Goal: Complete application form

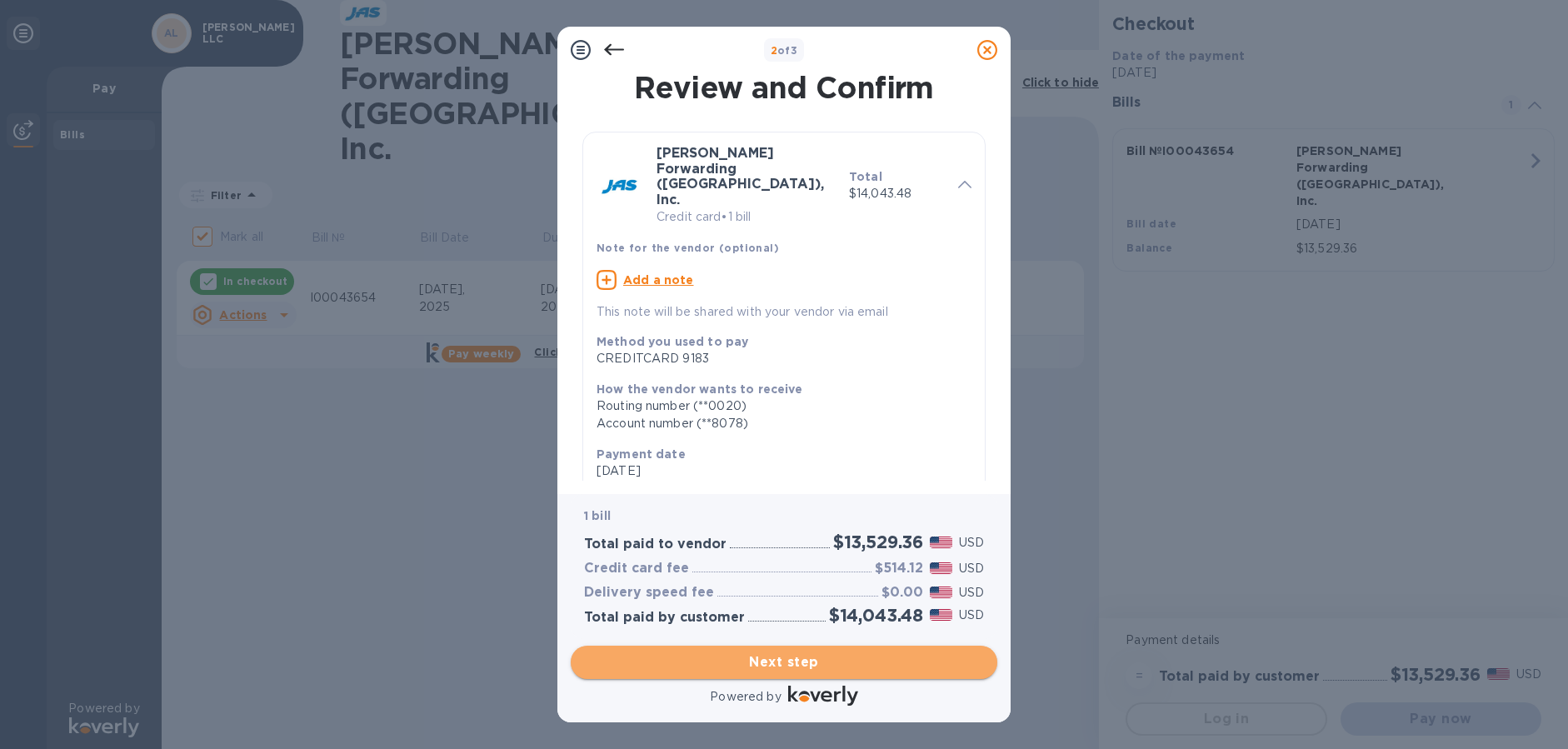
click at [793, 667] on span "Next step" at bounding box center [784, 663] width 400 height 20
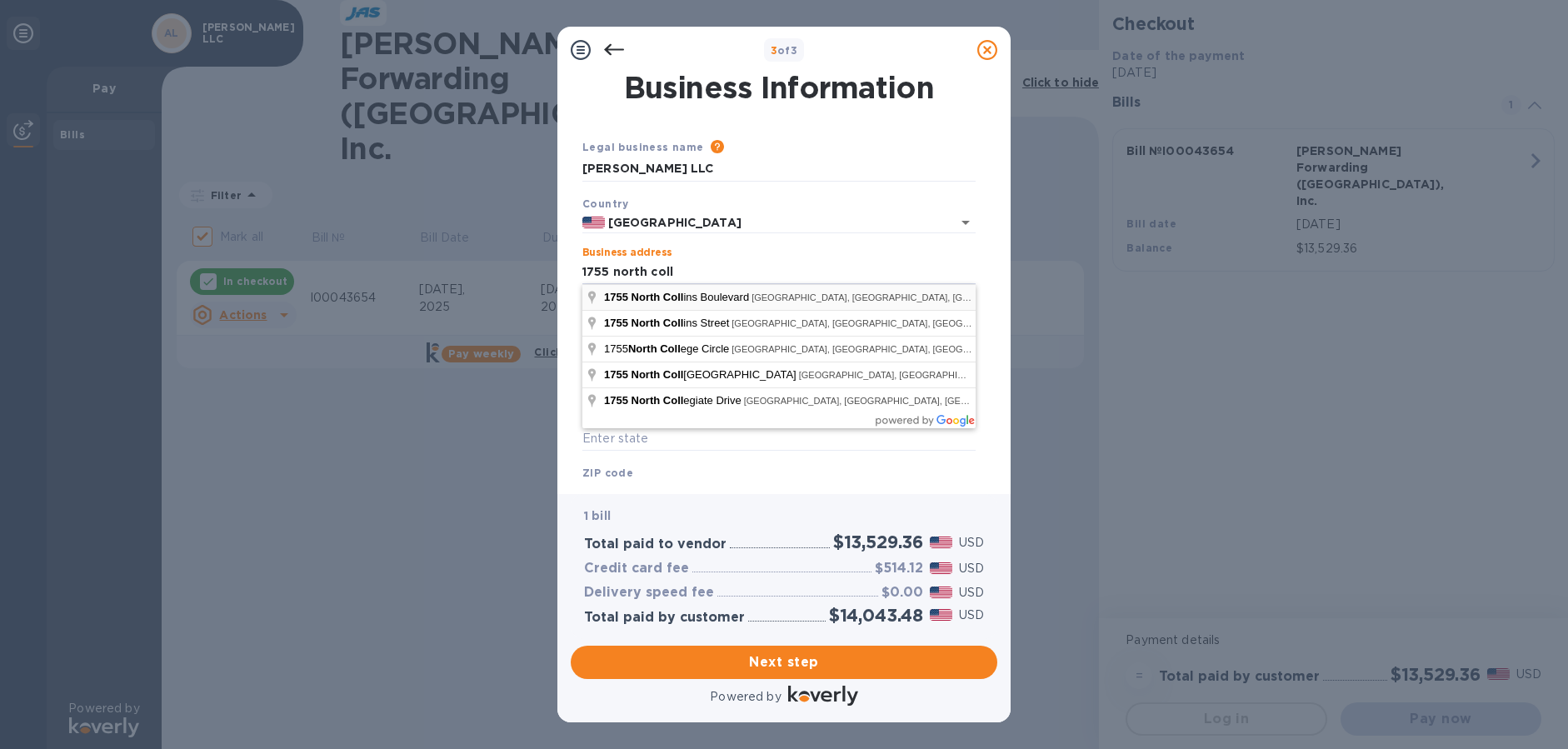
type input "[STREET_ADDRESS][PERSON_NAME]"
type input "[PERSON_NAME]"
type input "[GEOGRAPHIC_DATA]"
type input "75080"
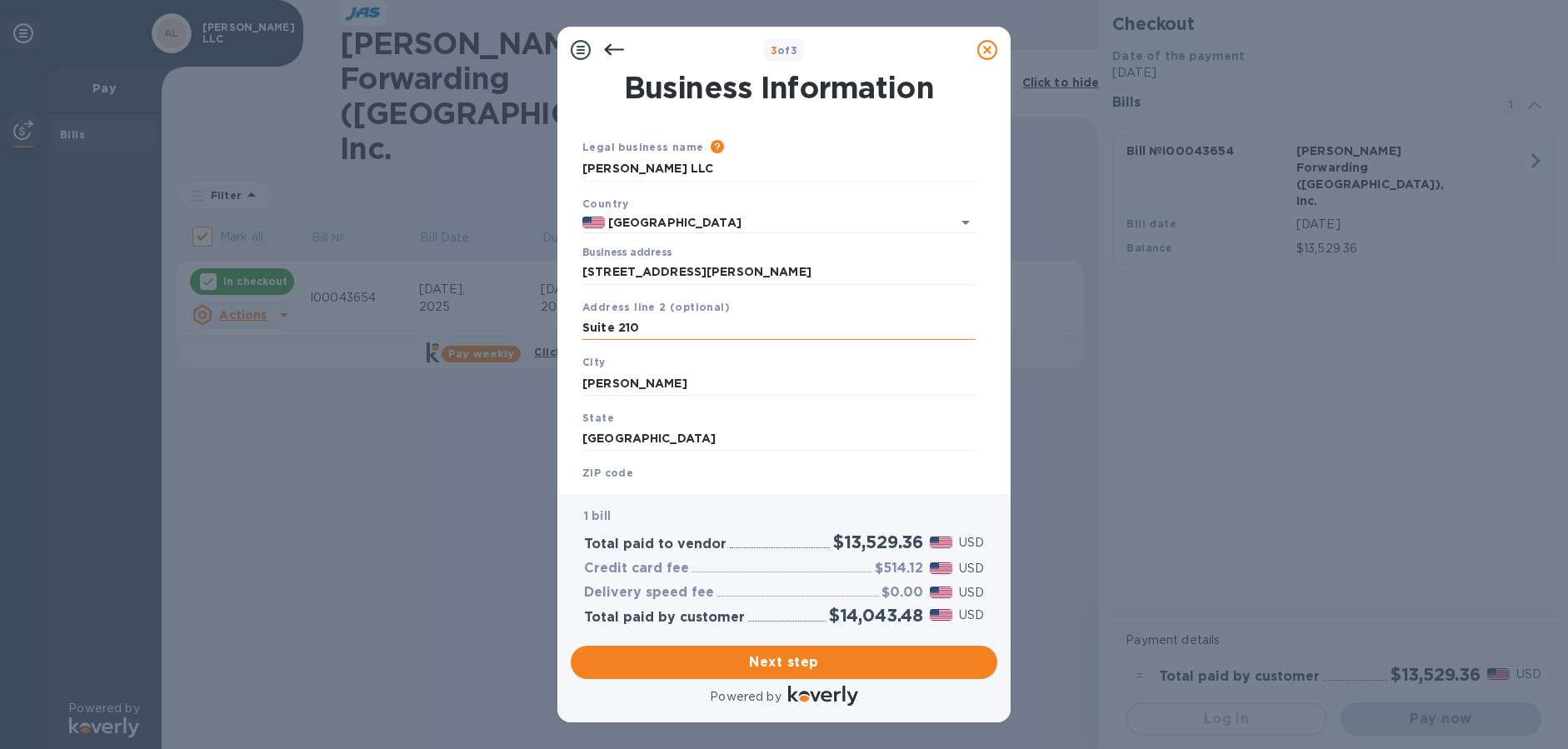
type input "Suite 210"
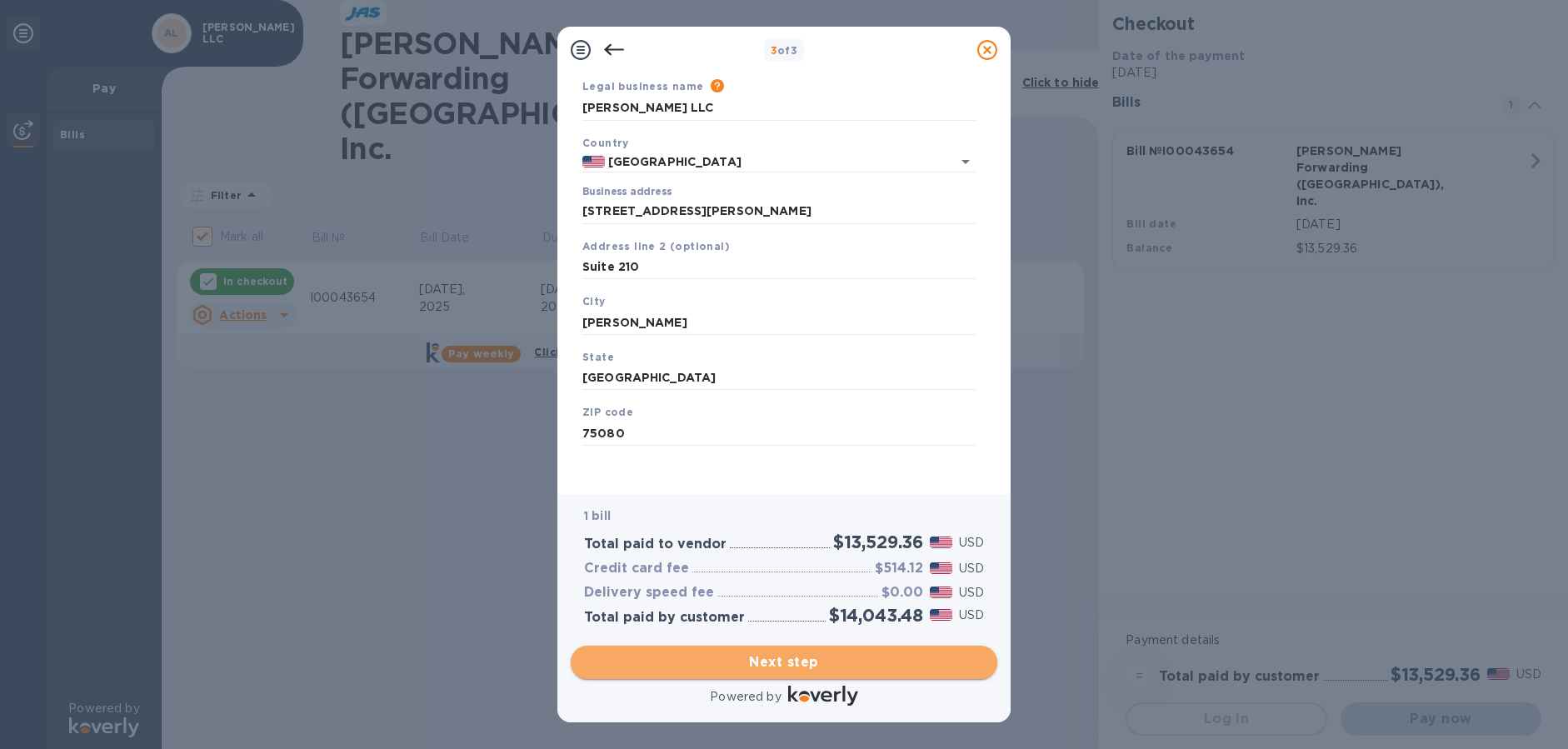
click at [807, 665] on span "Next step" at bounding box center [784, 663] width 400 height 20
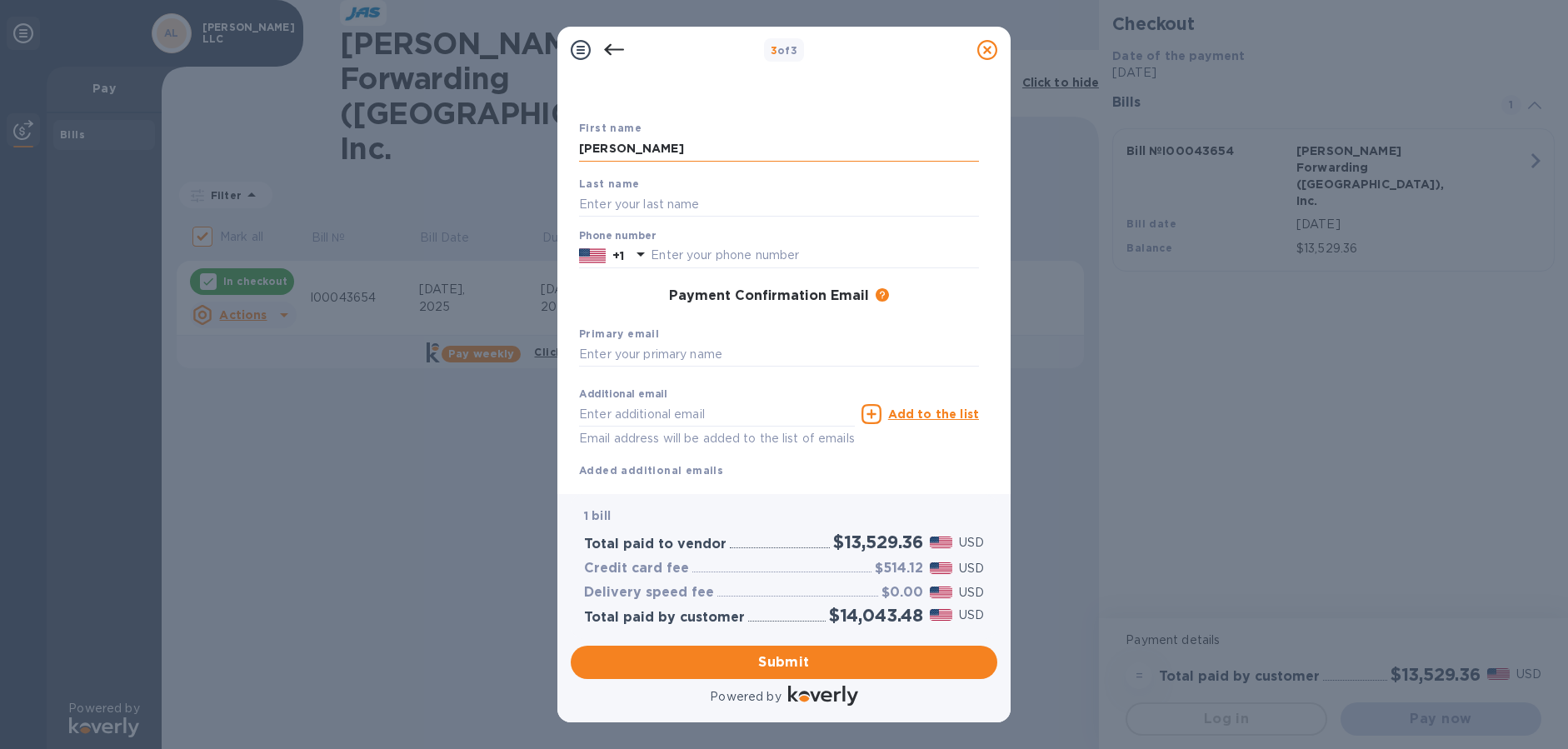
type input "[PERSON_NAME]"
type input "Paskon"
type input "4698189645"
click at [620, 350] on input "jessi" at bounding box center [779, 355] width 400 height 25
type input "[PERSON_NAME]@"
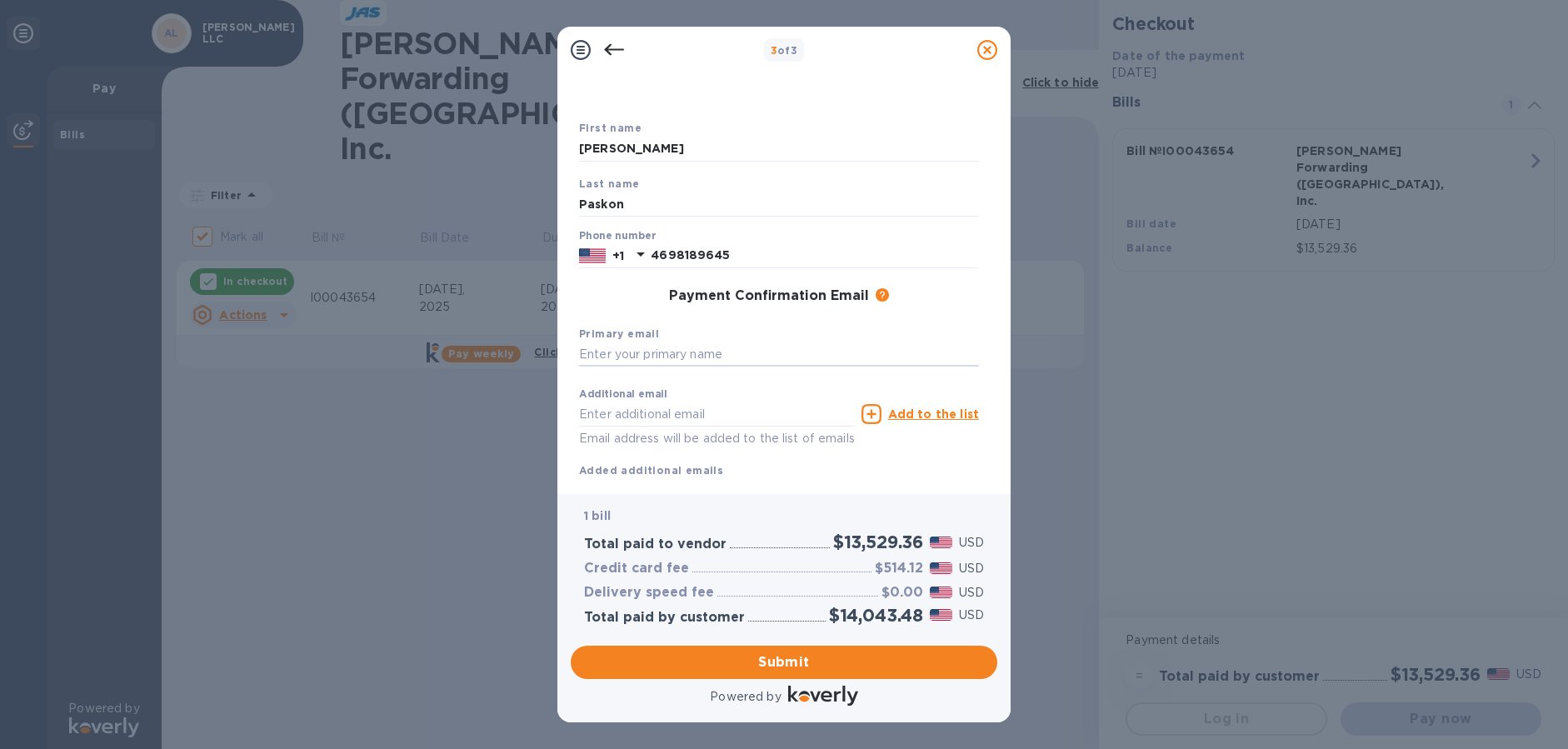
type input "[PERSON_NAME][EMAIL_ADDRESS][PERSON_NAME][DOMAIN_NAME]"
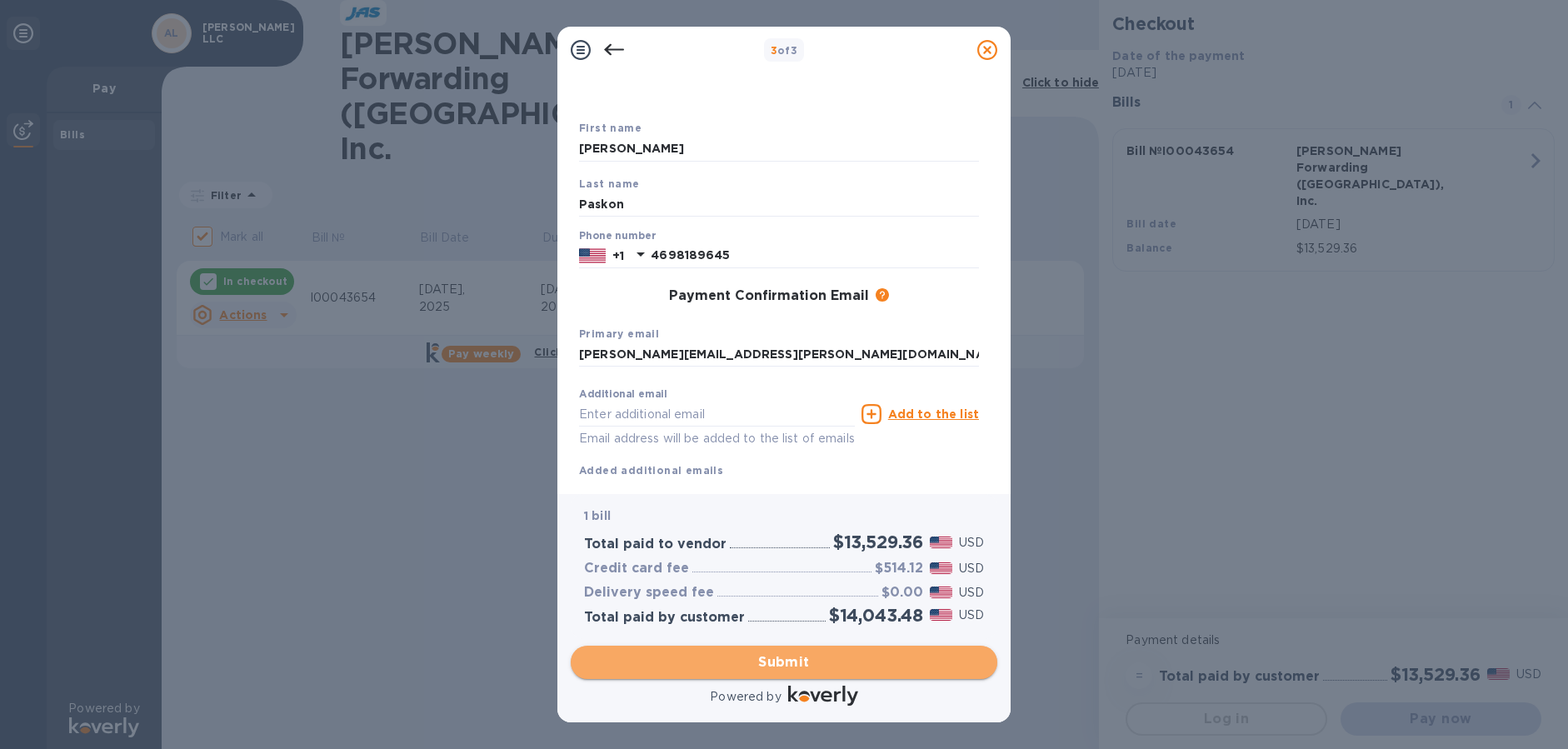
click at [782, 670] on span "Submit" at bounding box center [784, 663] width 400 height 20
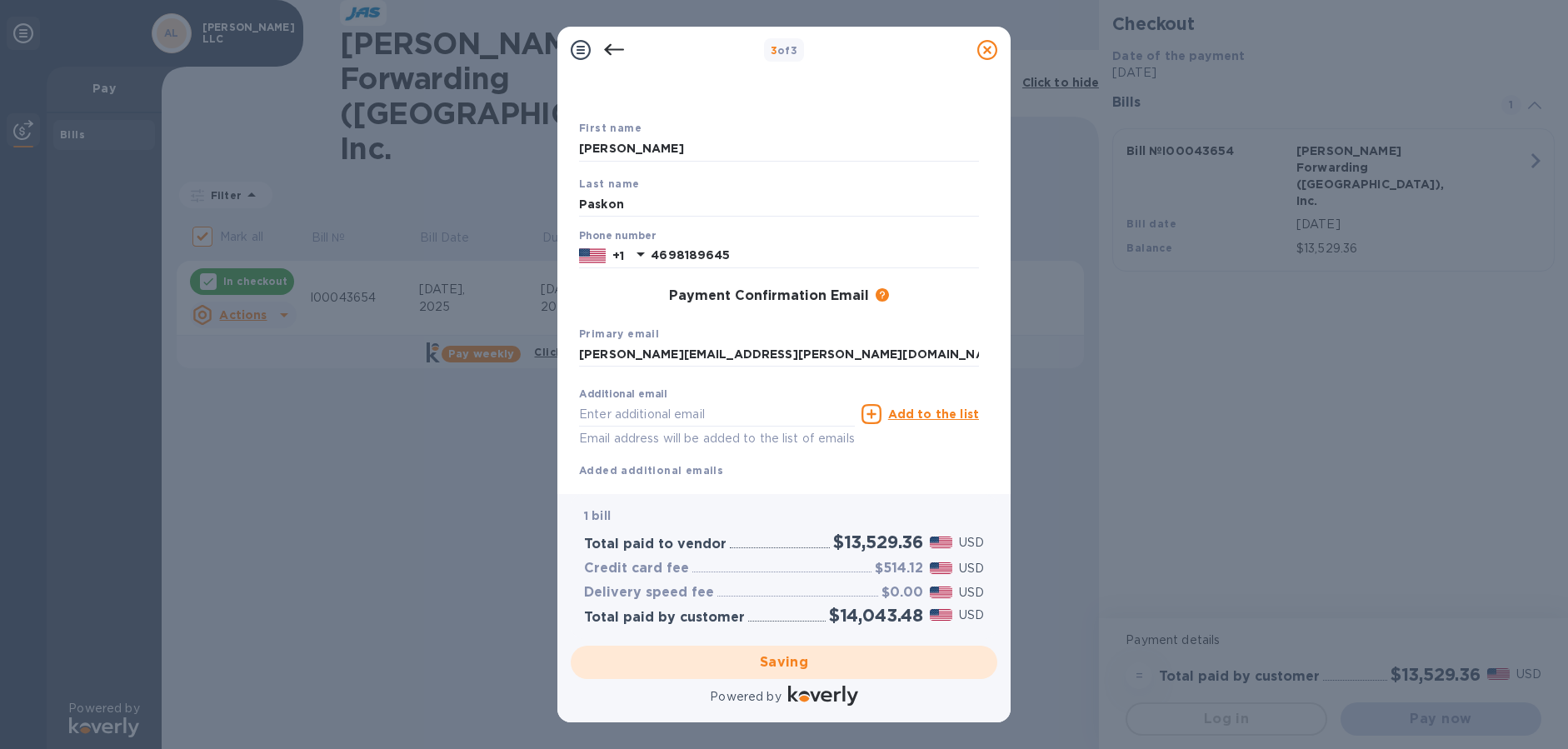
checkbox input "false"
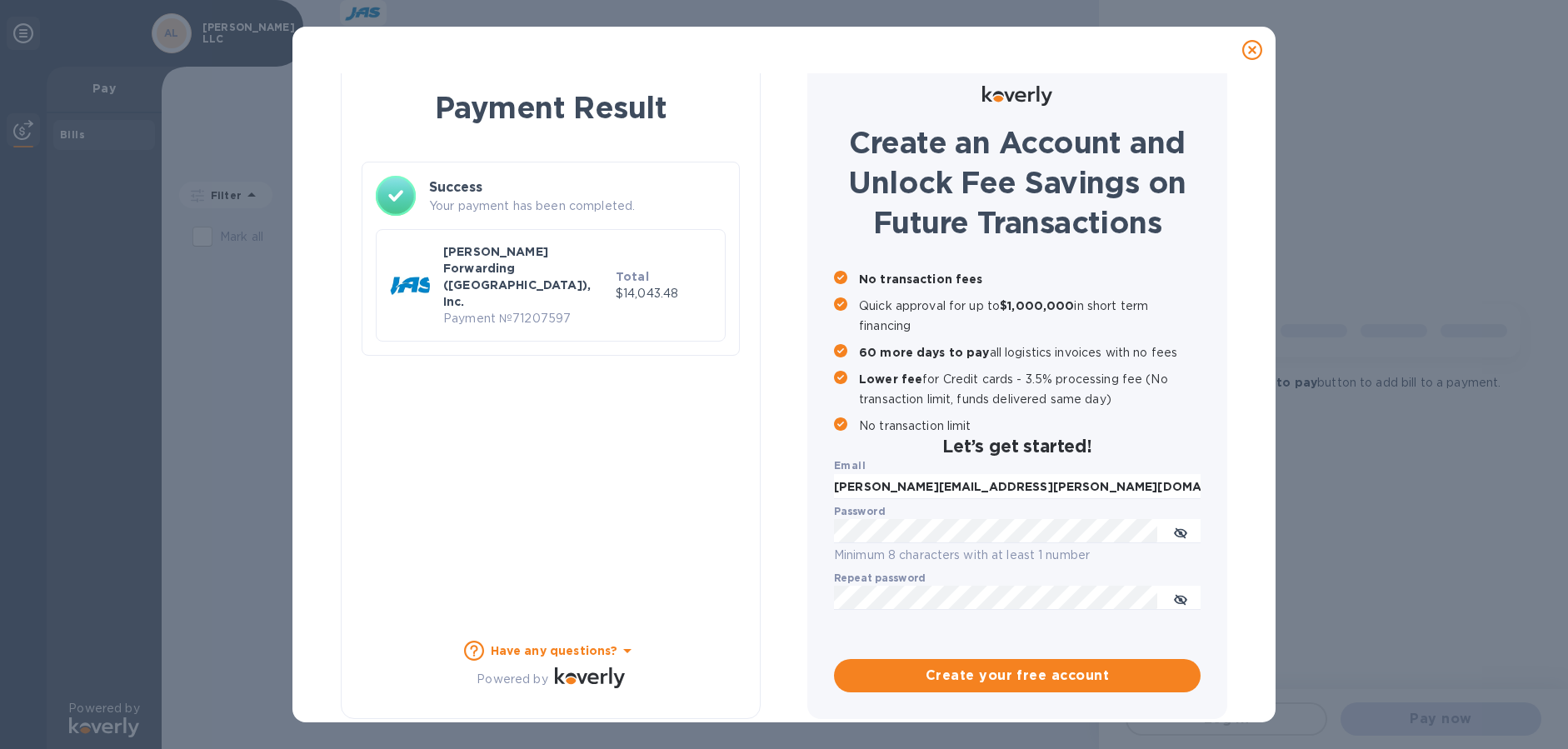
scroll to position [16, 0]
